Goal: Book appointment/travel/reservation

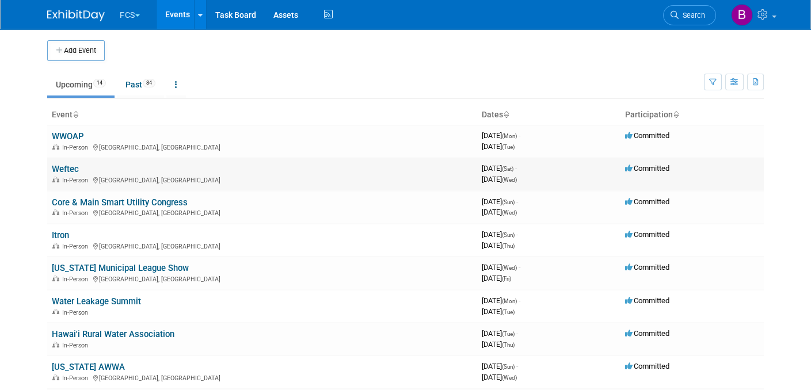
click at [67, 165] on link "Weftec" at bounding box center [65, 169] width 27 height 10
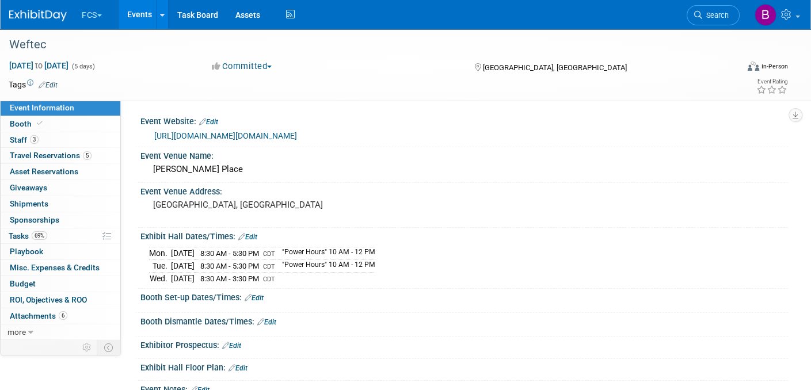
click at [279, 134] on link "https://weftec25.exh.mapyourshow.com/7_0/resources:main.page?pageid=9&filter=0" at bounding box center [225, 135] width 143 height 9
click at [28, 150] on link "5 Travel Reservations 5" at bounding box center [61, 156] width 120 height 16
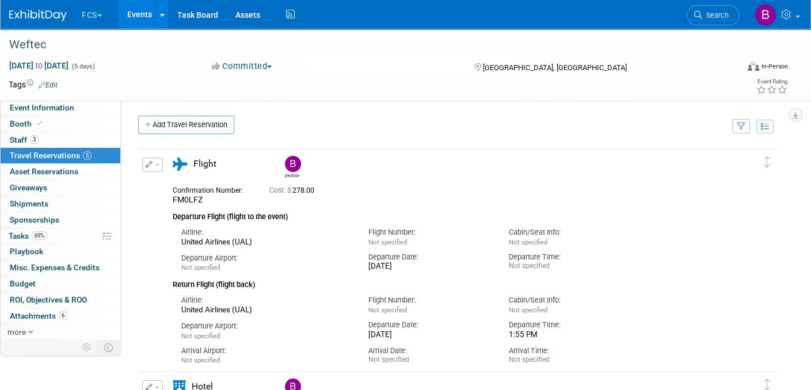
click at [154, 162] on button "button" at bounding box center [152, 165] width 21 height 14
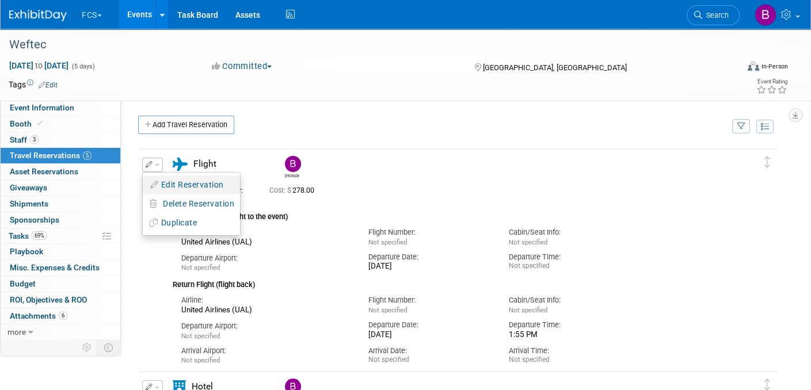
click at [172, 185] on button "Edit Reservation" at bounding box center [191, 185] width 97 height 17
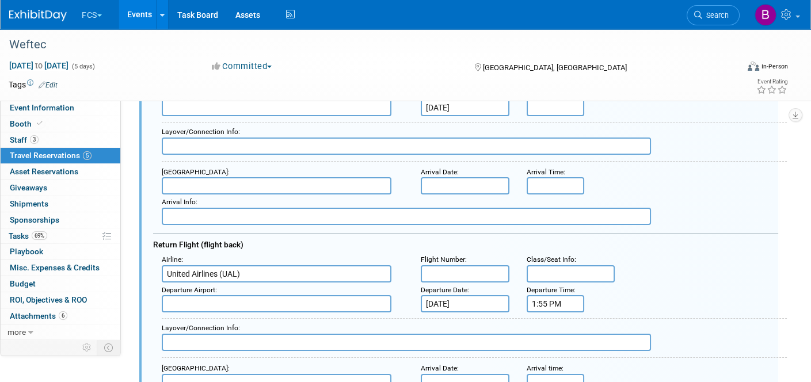
scroll to position [248, 0]
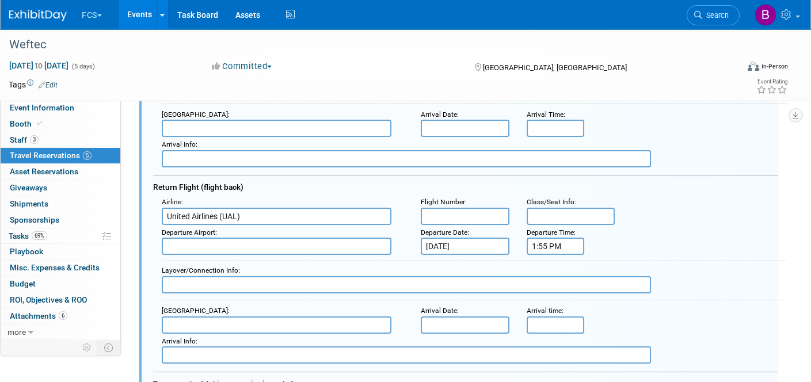
click at [434, 240] on input "Sep 30, 2025" at bounding box center [465, 246] width 89 height 17
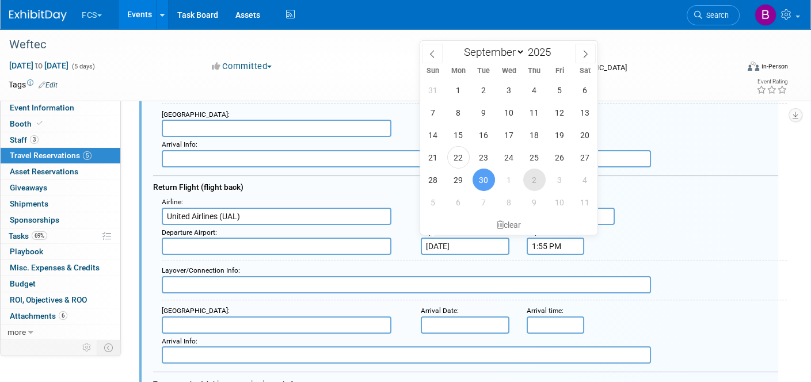
click at [531, 179] on span "2" at bounding box center [534, 180] width 22 height 22
type input "Oct 2, 2025"
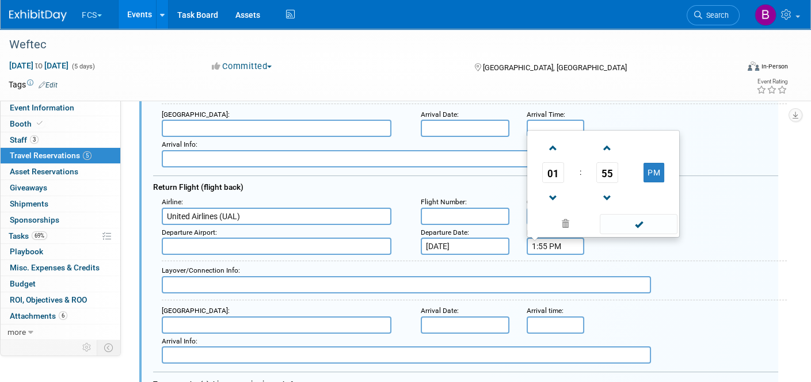
drag, startPoint x: 561, startPoint y: 241, endPoint x: 527, endPoint y: 242, distance: 33.4
click at [527, 242] on input "1:55 PM" at bounding box center [556, 246] width 58 height 17
click at [554, 139] on span at bounding box center [554, 148] width 20 height 20
click at [551, 190] on span at bounding box center [554, 198] width 20 height 20
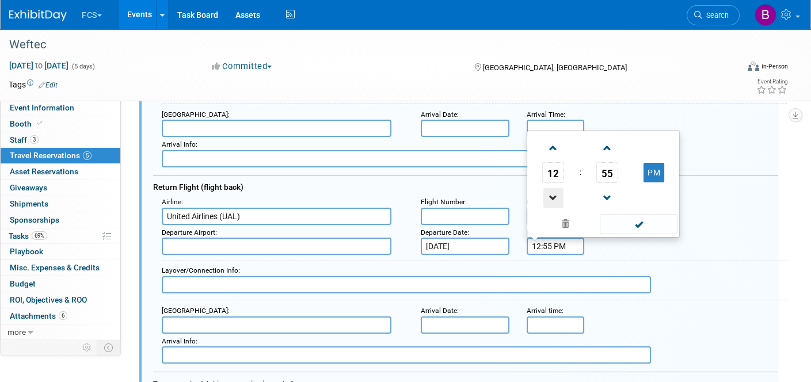
click at [551, 190] on span at bounding box center [554, 198] width 20 height 20
click at [653, 166] on button "AM" at bounding box center [654, 173] width 21 height 20
type input "10:55 PM"
click at [730, 255] on div "Layover/Connection Info :" at bounding box center [470, 279] width 634 height 48
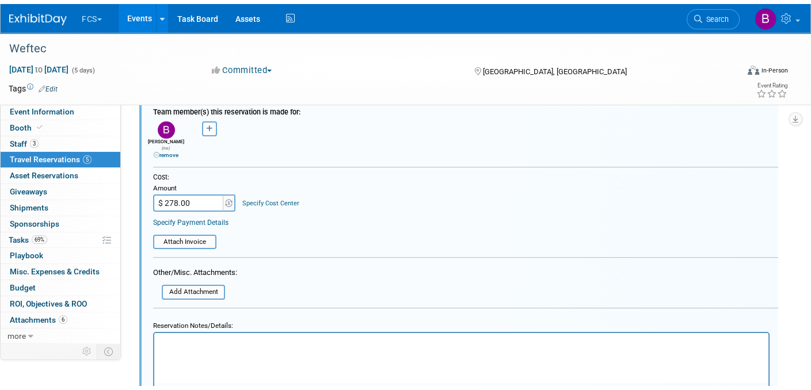
scroll to position [594, 0]
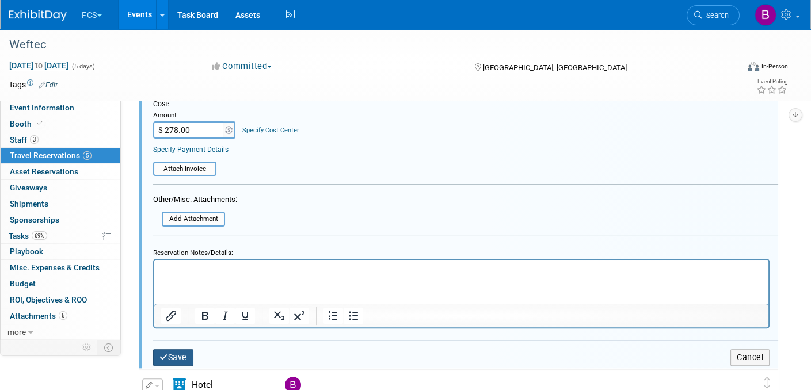
click at [173, 350] on button "Save" at bounding box center [173, 358] width 40 height 17
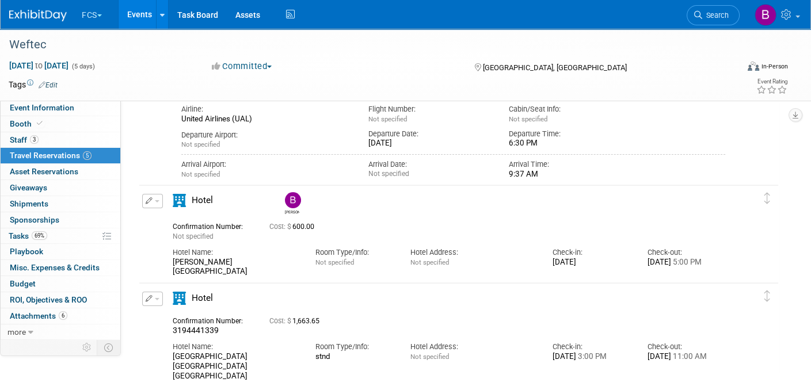
scroll to position [536, 0]
click at [150, 195] on button "button" at bounding box center [152, 201] width 21 height 14
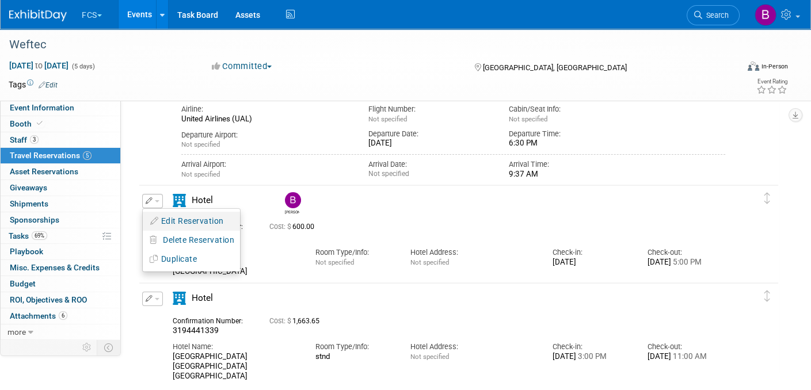
click at [179, 225] on button "Edit Reservation" at bounding box center [191, 221] width 97 height 17
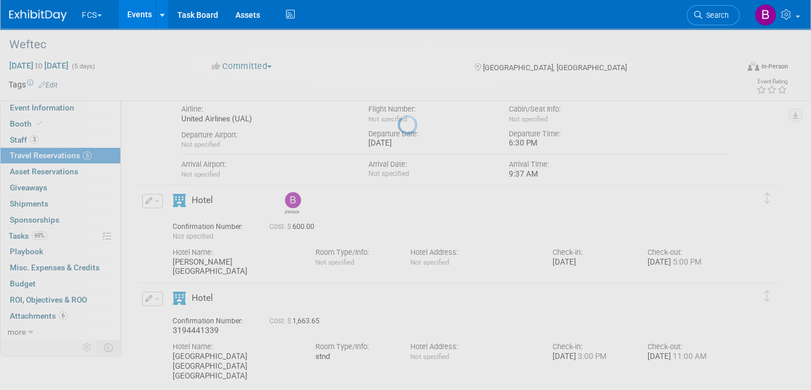
select select "8"
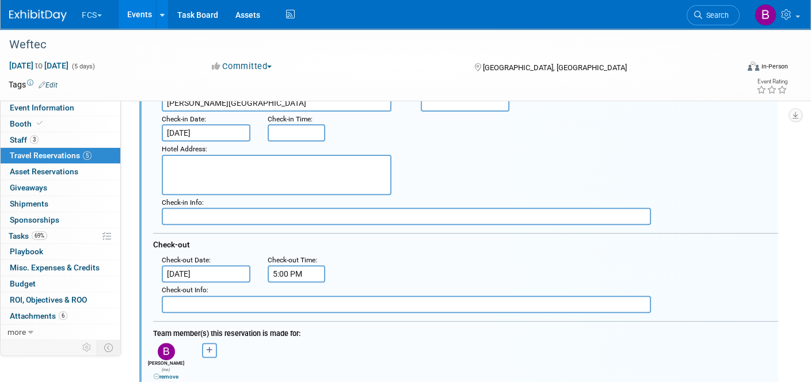
scroll to position [763, 0]
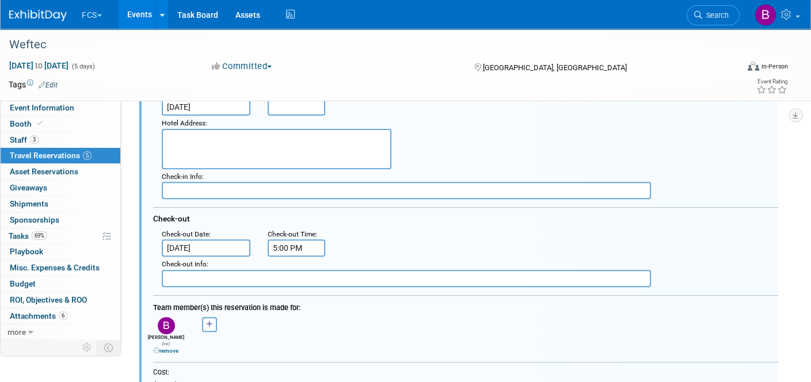
click at [175, 242] on input "Sep 30, 2025" at bounding box center [206, 248] width 89 height 17
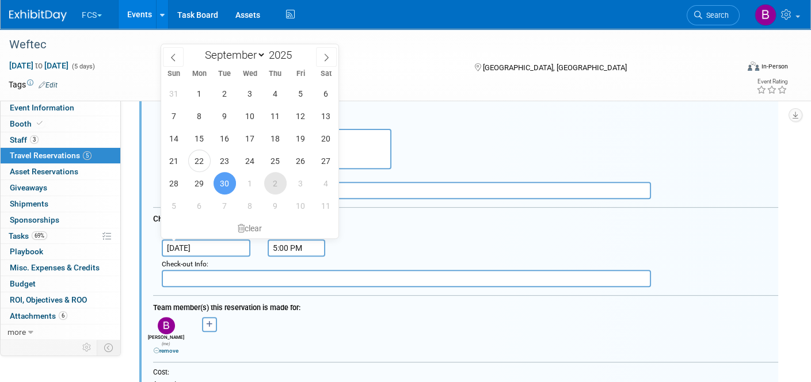
click at [275, 187] on span "2" at bounding box center [275, 183] width 22 height 22
type input "Oct 2, 2025"
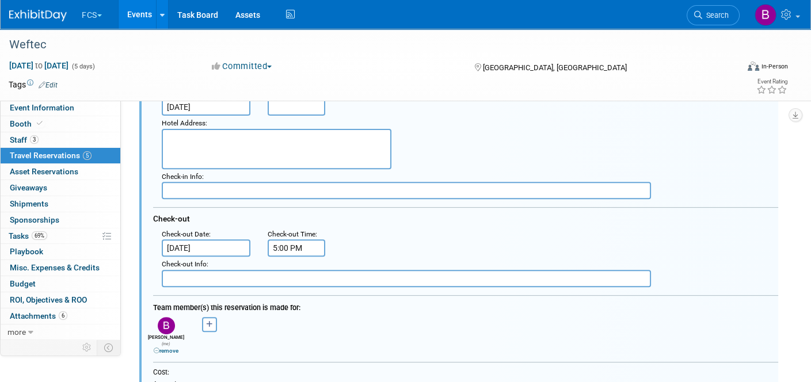
click at [273, 240] on input "5:00 PM" at bounding box center [297, 248] width 58 height 17
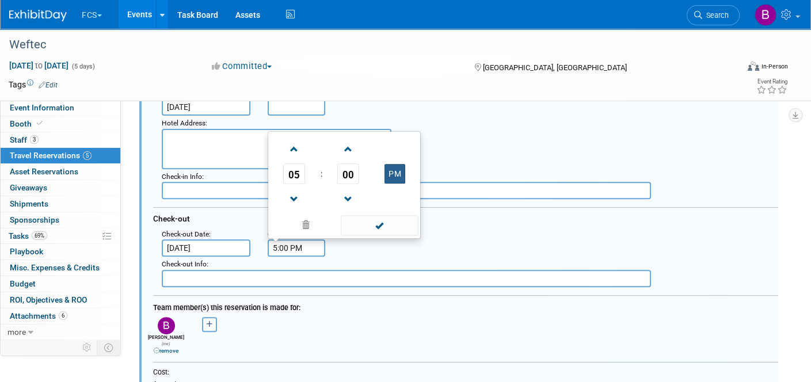
click at [394, 167] on button "PM" at bounding box center [395, 174] width 21 height 20
type input "5:00 AM"
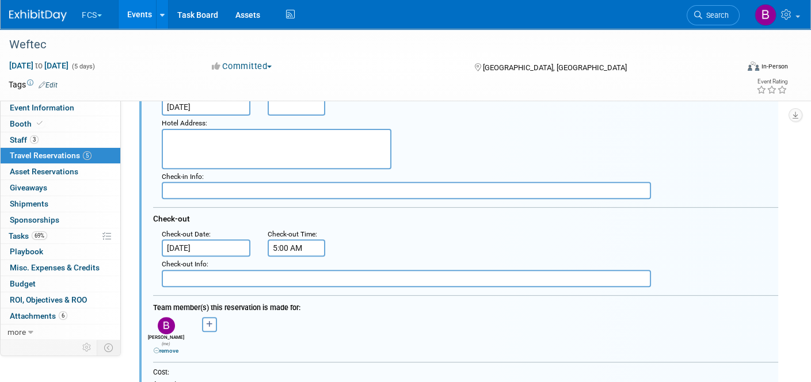
click at [375, 248] on div ": Check-out Date : Oct 2, 2025 Check-out Time : 5:00 AM" at bounding box center [470, 242] width 634 height 31
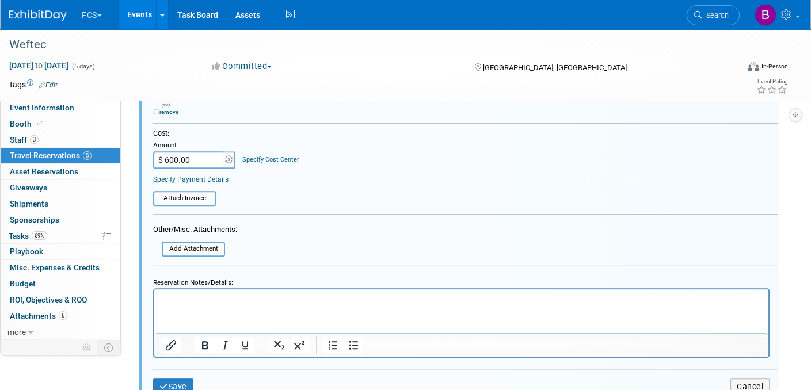
scroll to position [1051, 0]
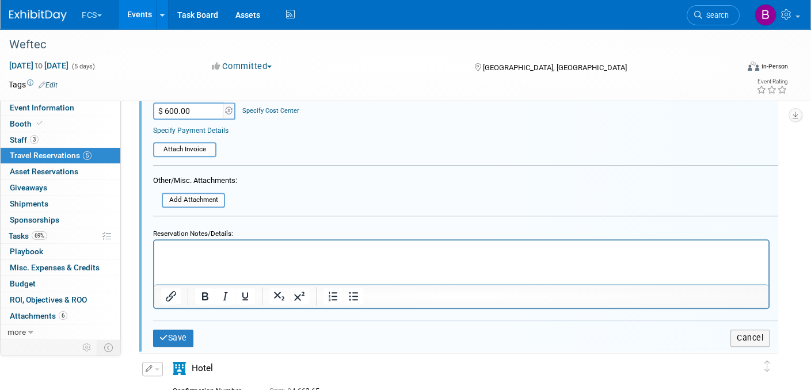
click at [195, 330] on td "Save" at bounding box center [257, 338] width 208 height 17
click at [170, 330] on button "Save" at bounding box center [173, 338] width 40 height 17
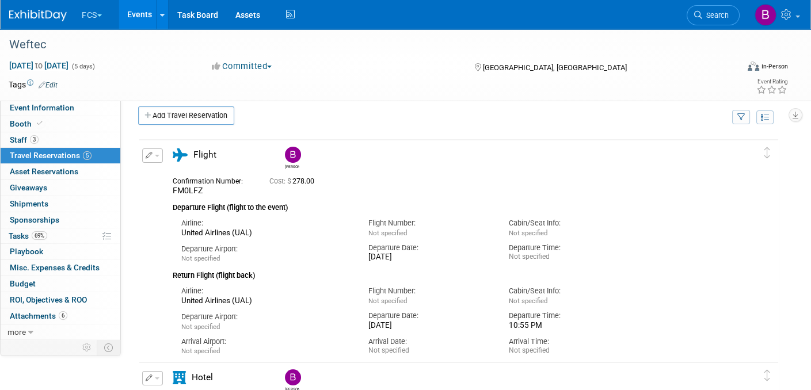
scroll to position [0, 0]
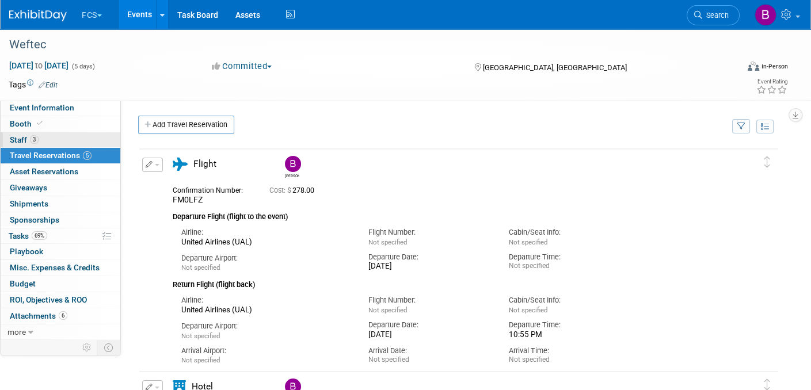
click at [20, 138] on span "Staff 3" at bounding box center [24, 139] width 29 height 9
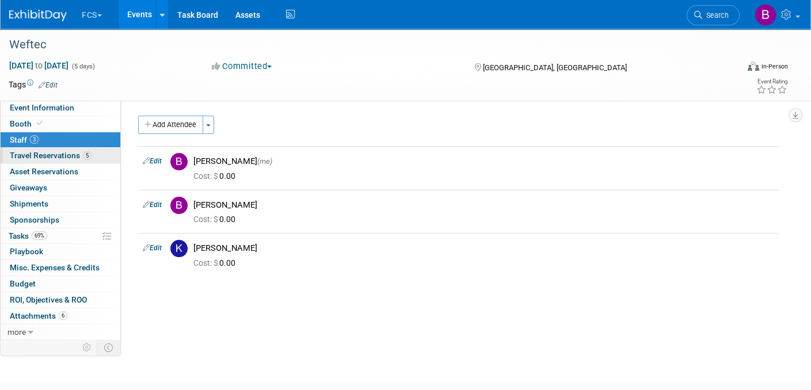
click at [51, 155] on span "Travel Reservations 5" at bounding box center [51, 155] width 82 height 9
